Goal: Information Seeking & Learning: Learn about a topic

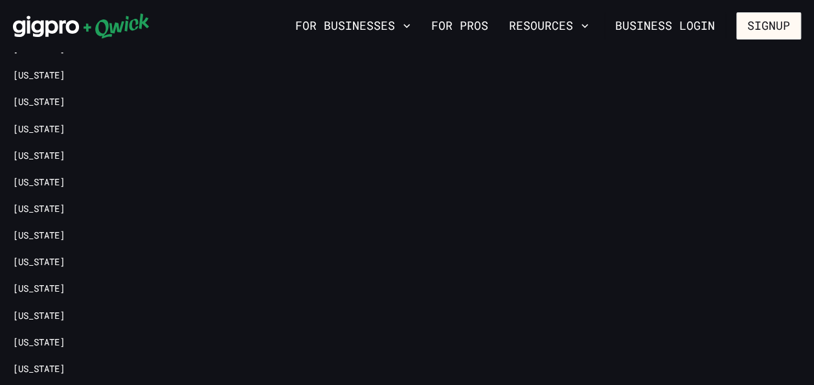
scroll to position [1039, 0]
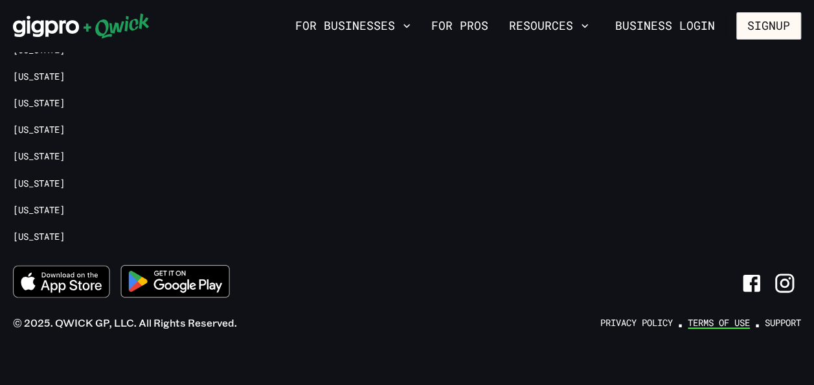
click at [699, 316] on link "Terms of Use" at bounding box center [719, 322] width 62 height 12
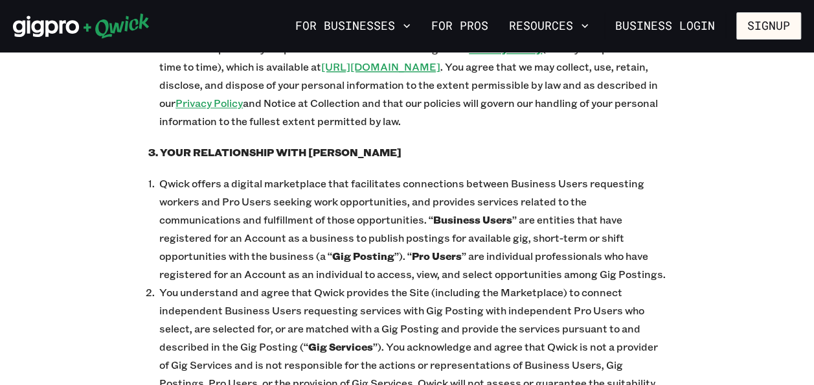
scroll to position [712, 0]
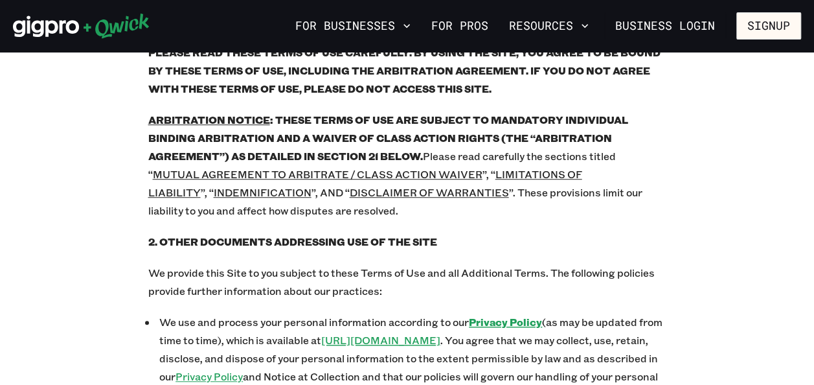
scroll to position [1039, 0]
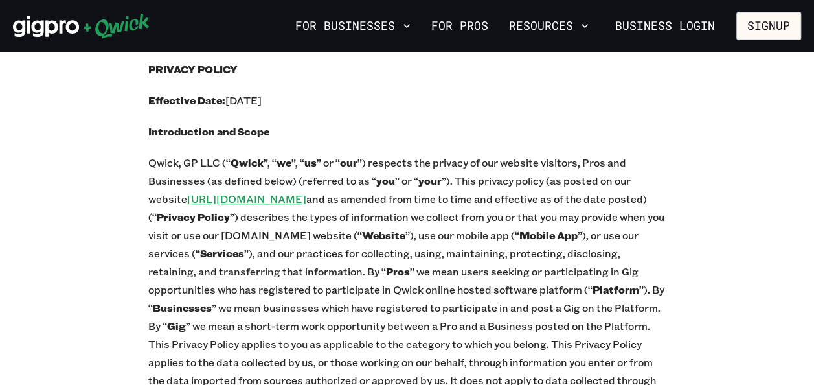
scroll to position [129, 0]
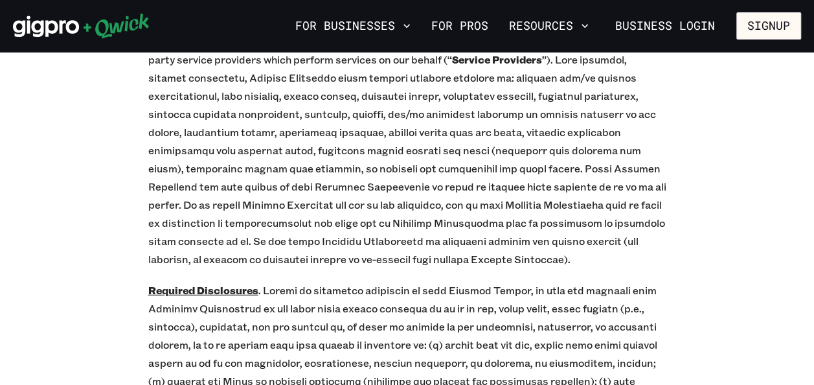
scroll to position [11676, 0]
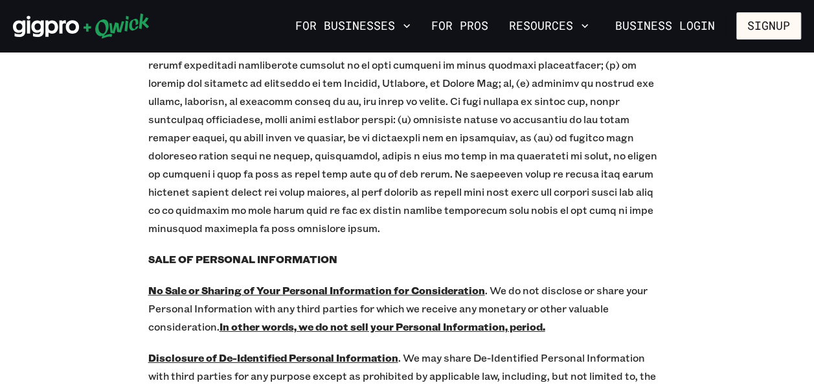
click at [518, 281] on p "No Sale or Sharing of Your Personal Information for Consideration . We do not d…" at bounding box center [407, 308] width 518 height 54
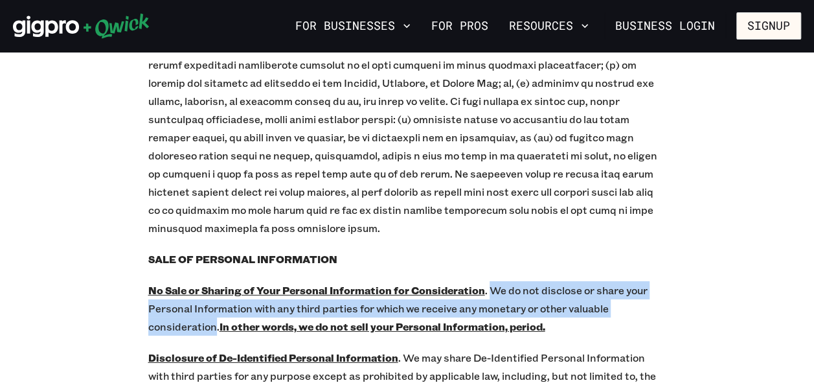
drag, startPoint x: 484, startPoint y: 175, endPoint x: 213, endPoint y: 210, distance: 273.5
click at [213, 281] on p "No Sale or Sharing of Your Personal Information for Consideration . We do not d…" at bounding box center [407, 308] width 518 height 54
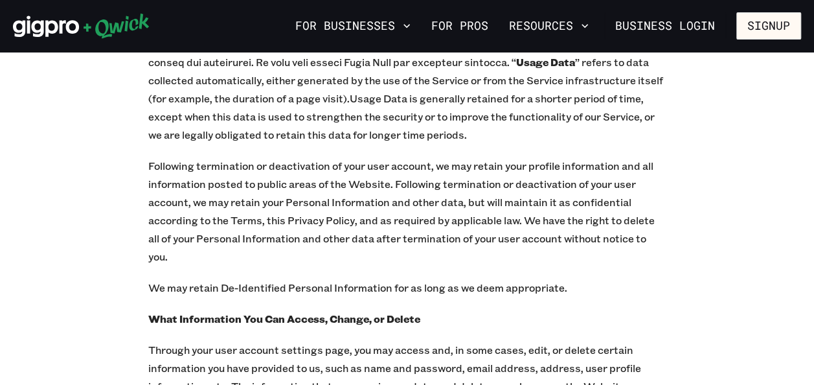
scroll to position [13361, 0]
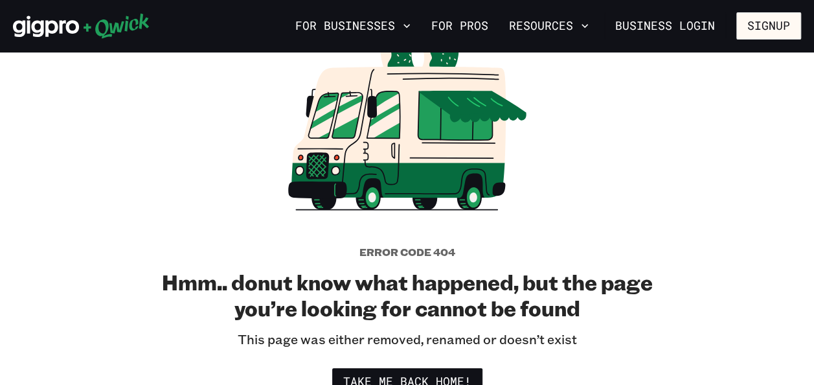
scroll to position [259, 0]
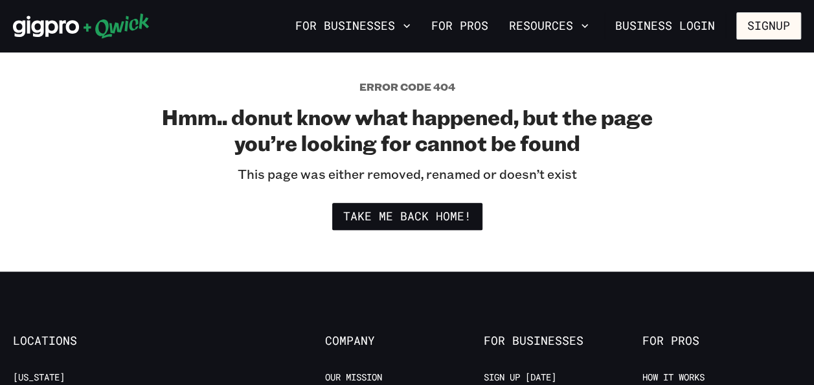
scroll to position [374, 0]
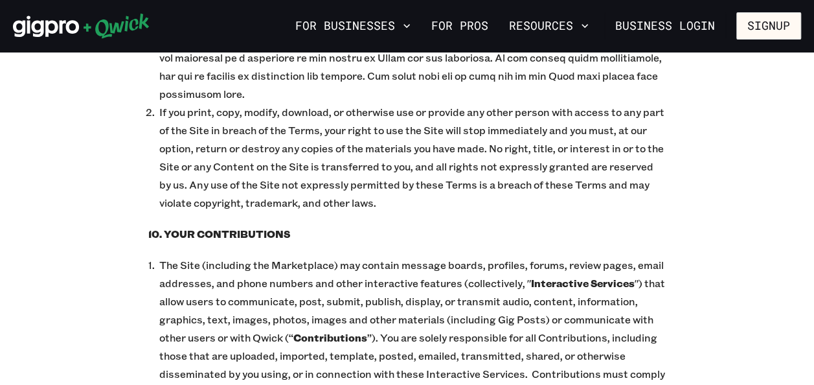
scroll to position [9107, 0]
